Goal: Check status

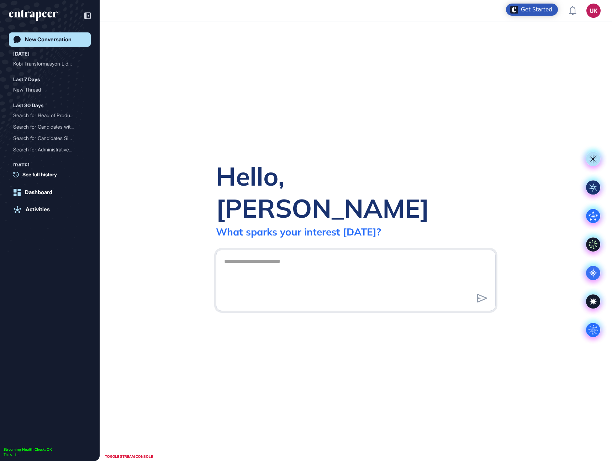
scroll to position [0, 0]
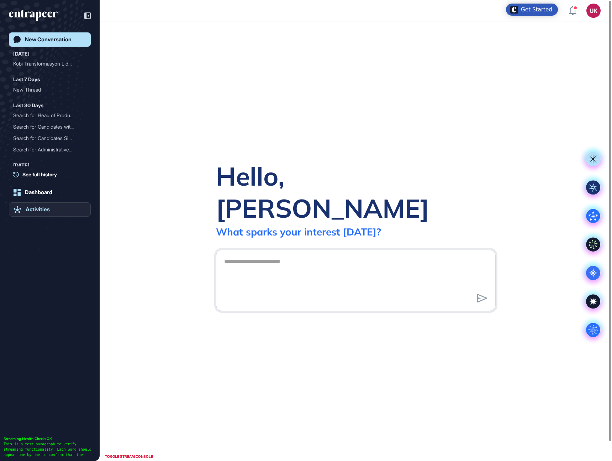
click at [40, 211] on div "Activities" at bounding box center [38, 209] width 24 height 6
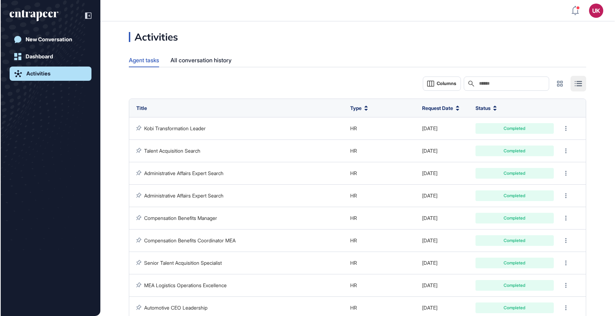
scroll to position [316, 615]
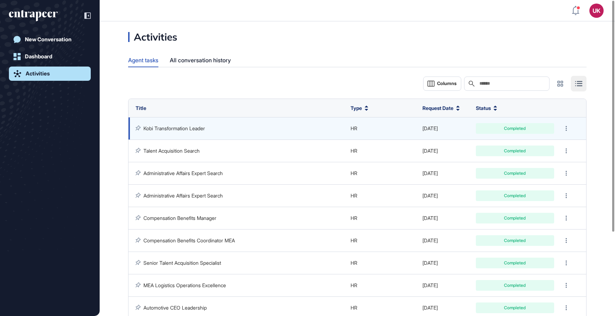
click at [199, 129] on link "Kobi Transformation Leader" at bounding box center [174, 128] width 62 height 6
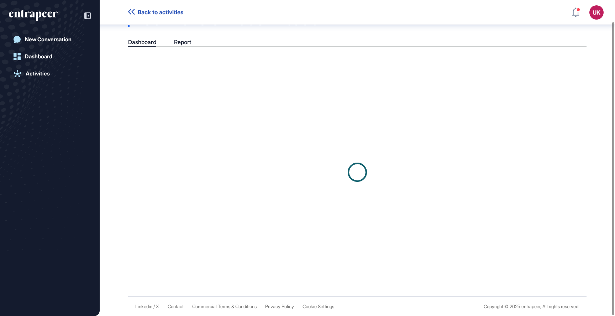
scroll to position [23, 0]
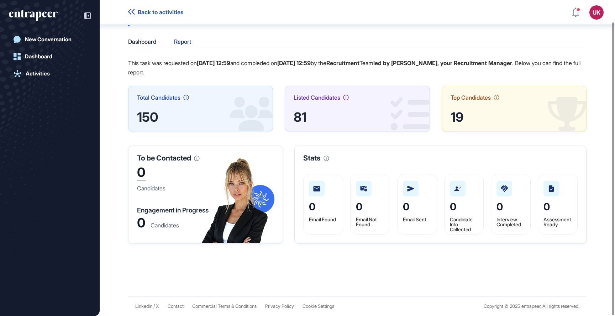
click at [186, 42] on div "Report" at bounding box center [182, 41] width 17 height 7
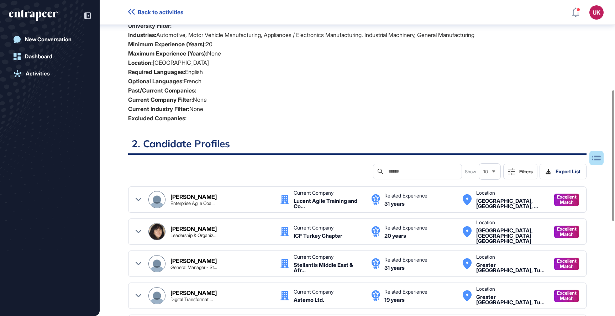
scroll to position [221, 0]
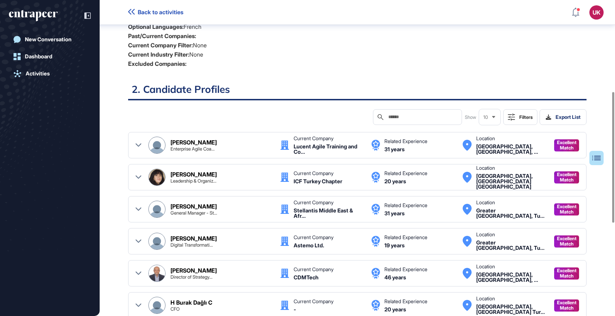
click at [136, 144] on icon at bounding box center [139, 144] width 6 height 3
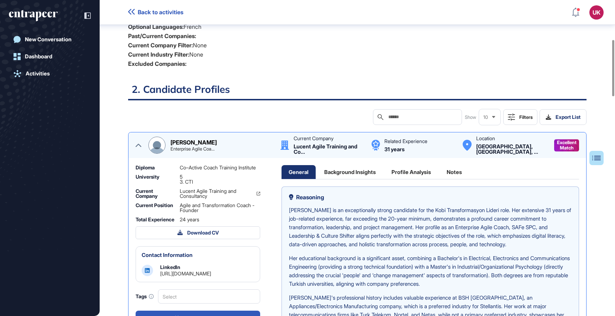
click at [413, 176] on div "Profile Analysis" at bounding box center [411, 172] width 54 height 14
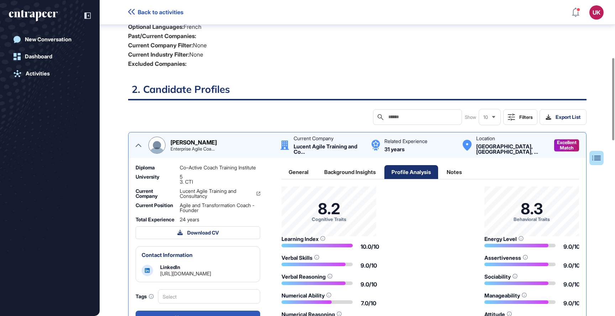
click at [137, 148] on div at bounding box center [139, 145] width 6 height 17
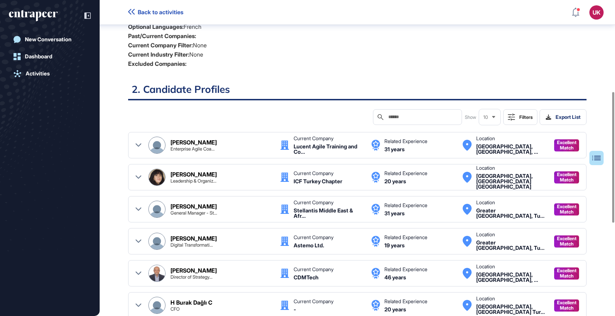
click at [137, 173] on div at bounding box center [139, 177] width 6 height 17
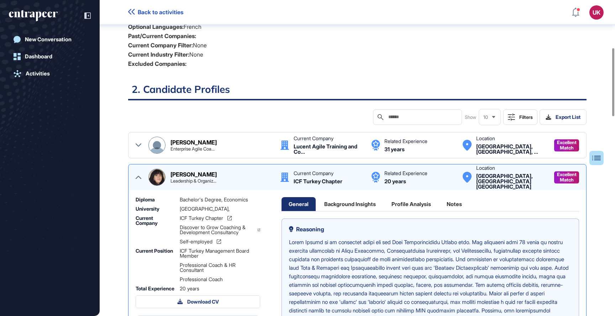
click at [416, 206] on div "Profile Analysis" at bounding box center [411, 204] width 54 height 14
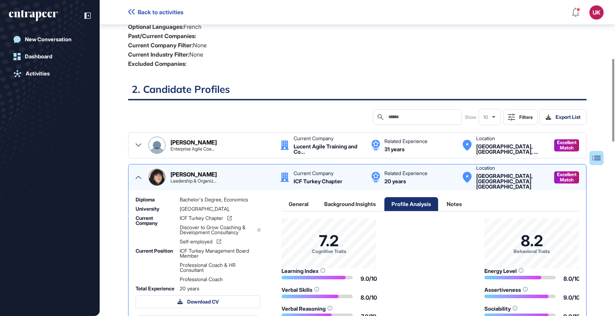
click at [146, 178] on div "[PERSON_NAME] Leadership & Organiz... Current Company ICF [GEOGRAPHIC_DATA] Cha…" at bounding box center [357, 177] width 443 height 17
click at [141, 177] on icon at bounding box center [139, 177] width 6 height 6
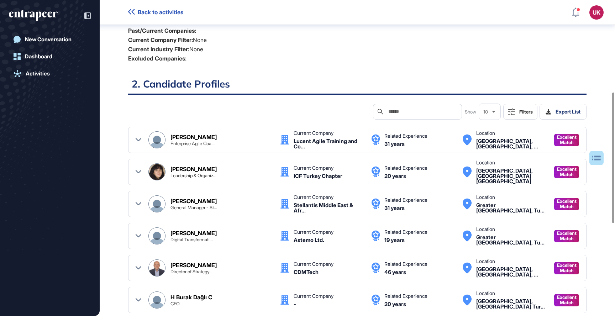
scroll to position [278, 0]
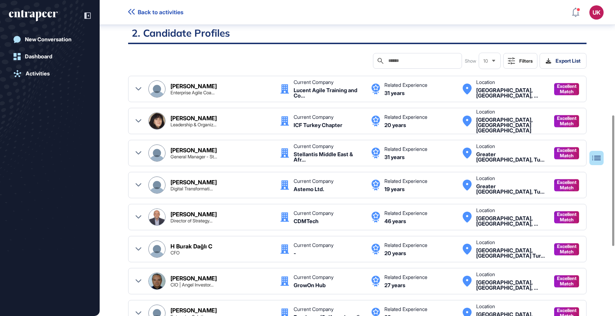
click at [140, 154] on icon at bounding box center [139, 153] width 6 height 6
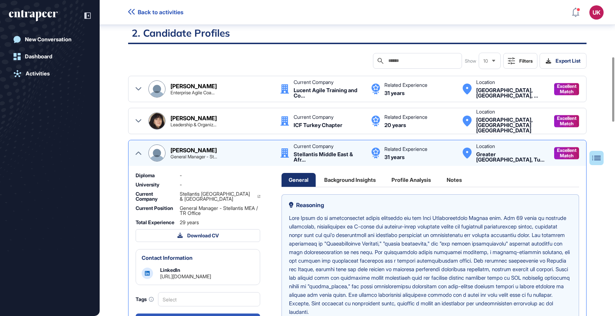
click at [400, 177] on div "Profile Analysis" at bounding box center [411, 180] width 54 height 14
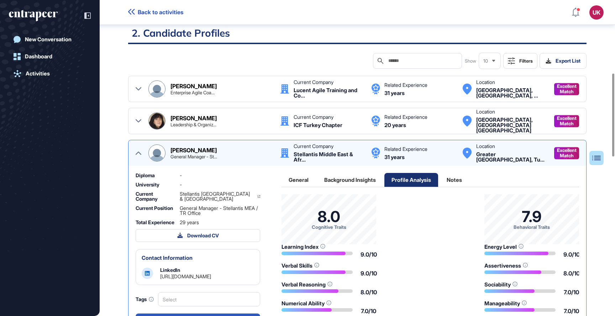
click at [137, 155] on icon at bounding box center [139, 153] width 6 height 6
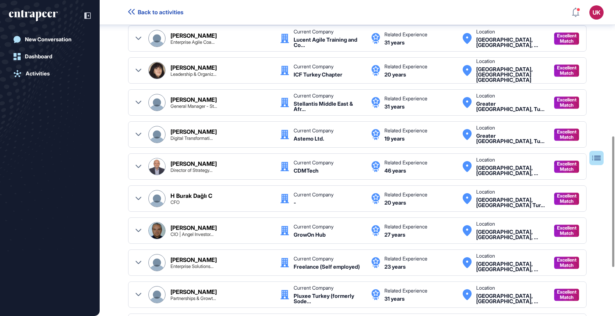
scroll to position [328, 0]
click at [140, 136] on icon at bounding box center [139, 134] width 6 height 6
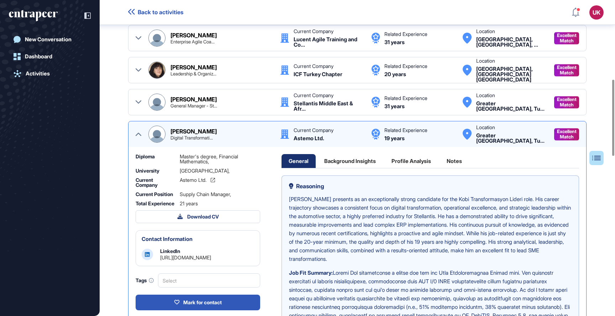
click at [412, 160] on div "Profile Analysis" at bounding box center [411, 161] width 54 height 14
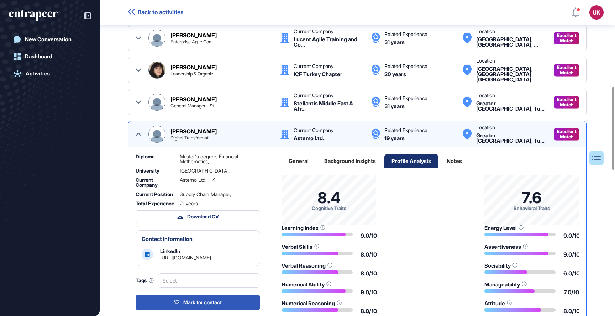
click at [140, 135] on icon at bounding box center [139, 134] width 6 height 3
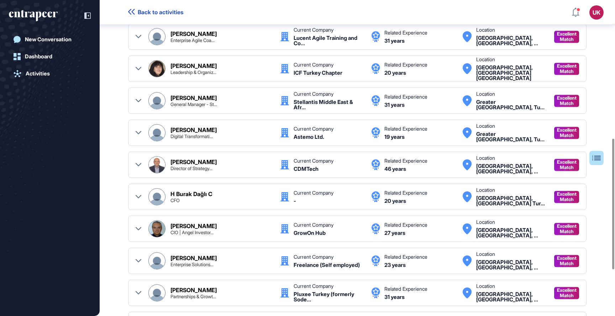
scroll to position [339, 0]
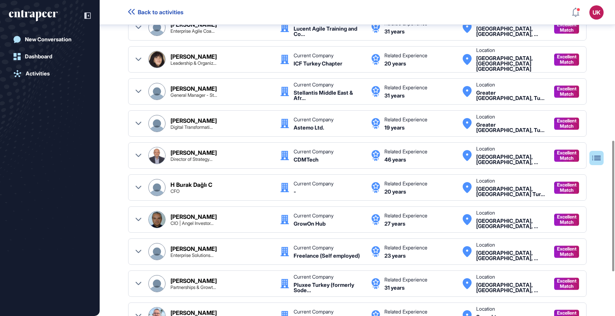
drag, startPoint x: 141, startPoint y: 155, endPoint x: 195, endPoint y: 157, distance: 54.1
click at [141, 155] on icon at bounding box center [139, 156] width 6 height 6
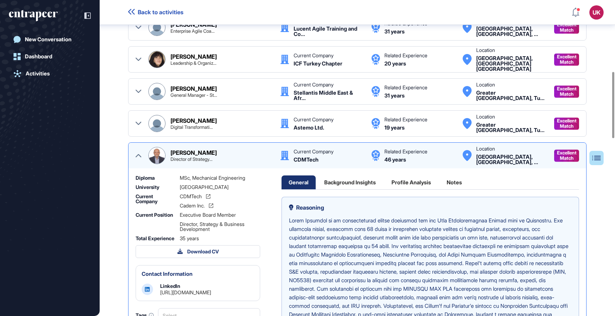
click at [402, 183] on div "Profile Analysis" at bounding box center [411, 182] width 54 height 14
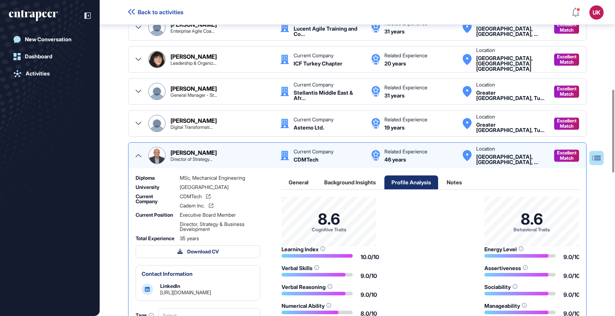
click at [137, 156] on icon at bounding box center [139, 155] width 6 height 3
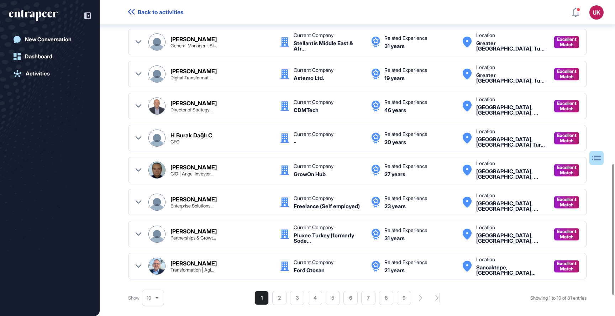
scroll to position [396, 0]
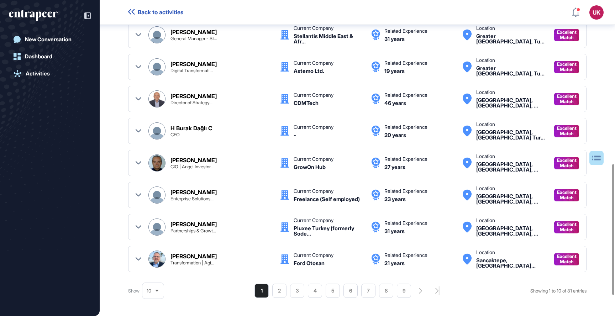
click at [139, 131] on icon at bounding box center [139, 130] width 6 height 3
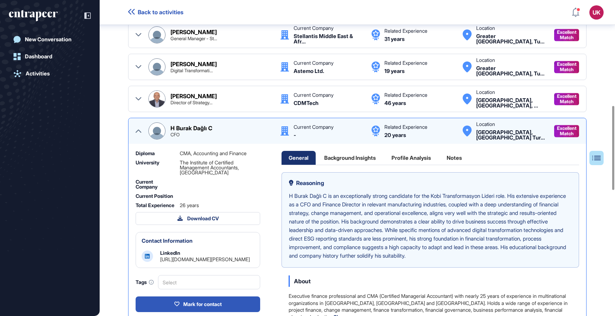
click at [412, 158] on div "Profile Analysis" at bounding box center [411, 158] width 54 height 14
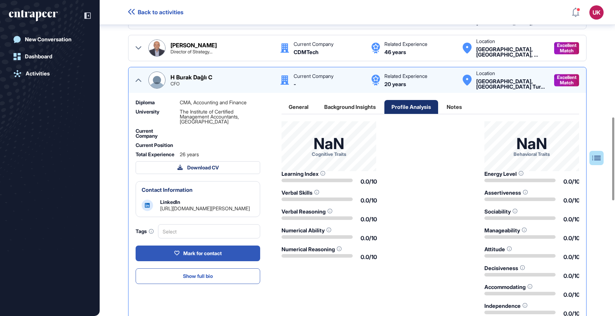
scroll to position [448, 0]
